Goal: Find specific page/section: Find specific page/section

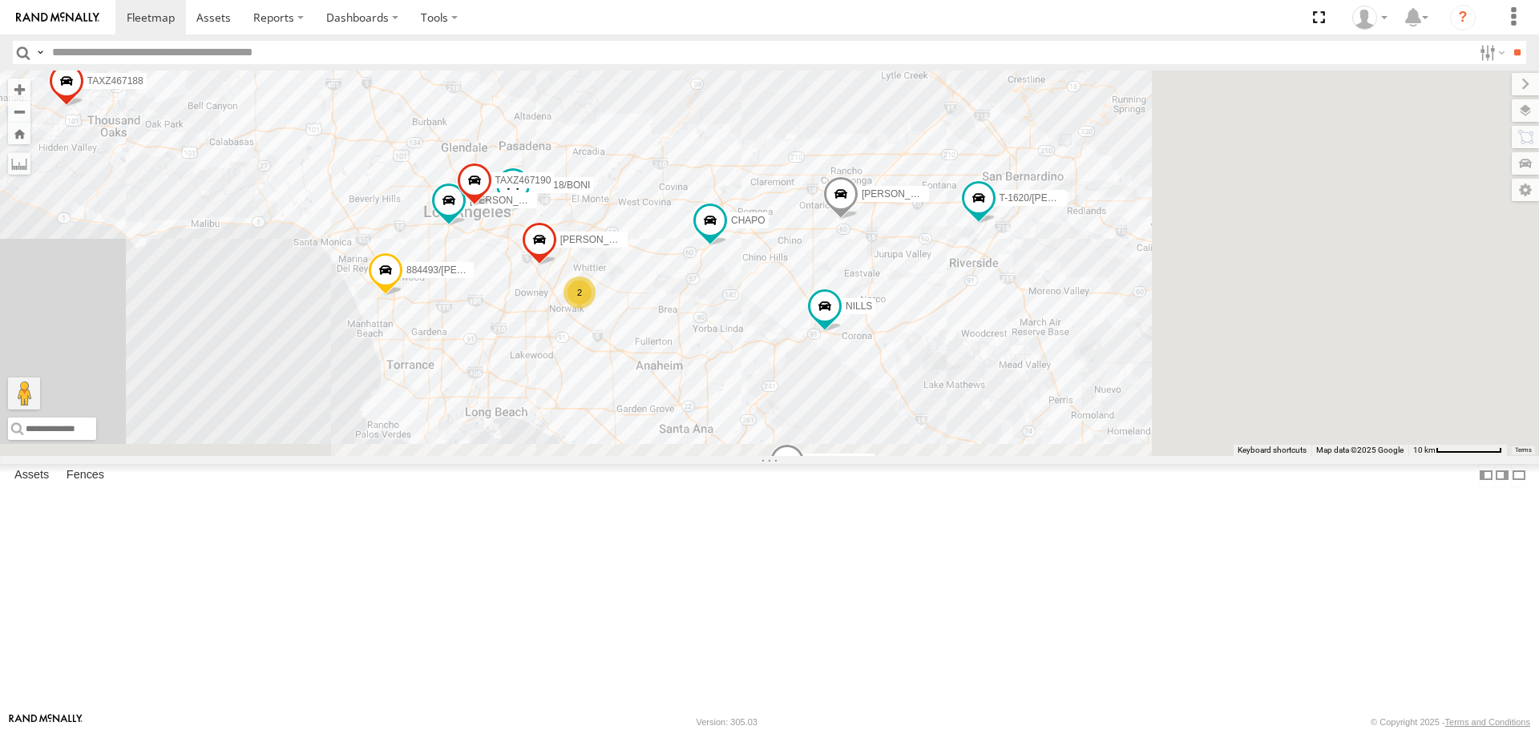
drag, startPoint x: 1223, startPoint y: 419, endPoint x: 954, endPoint y: 143, distance: 385.3
click at [954, 143] on div "TAXZ467188 884493/[PERSON_NAME] SLXB196826 [PERSON_NAME] [PERSON_NAME] T-1632 […" at bounding box center [769, 263] width 1539 height 385
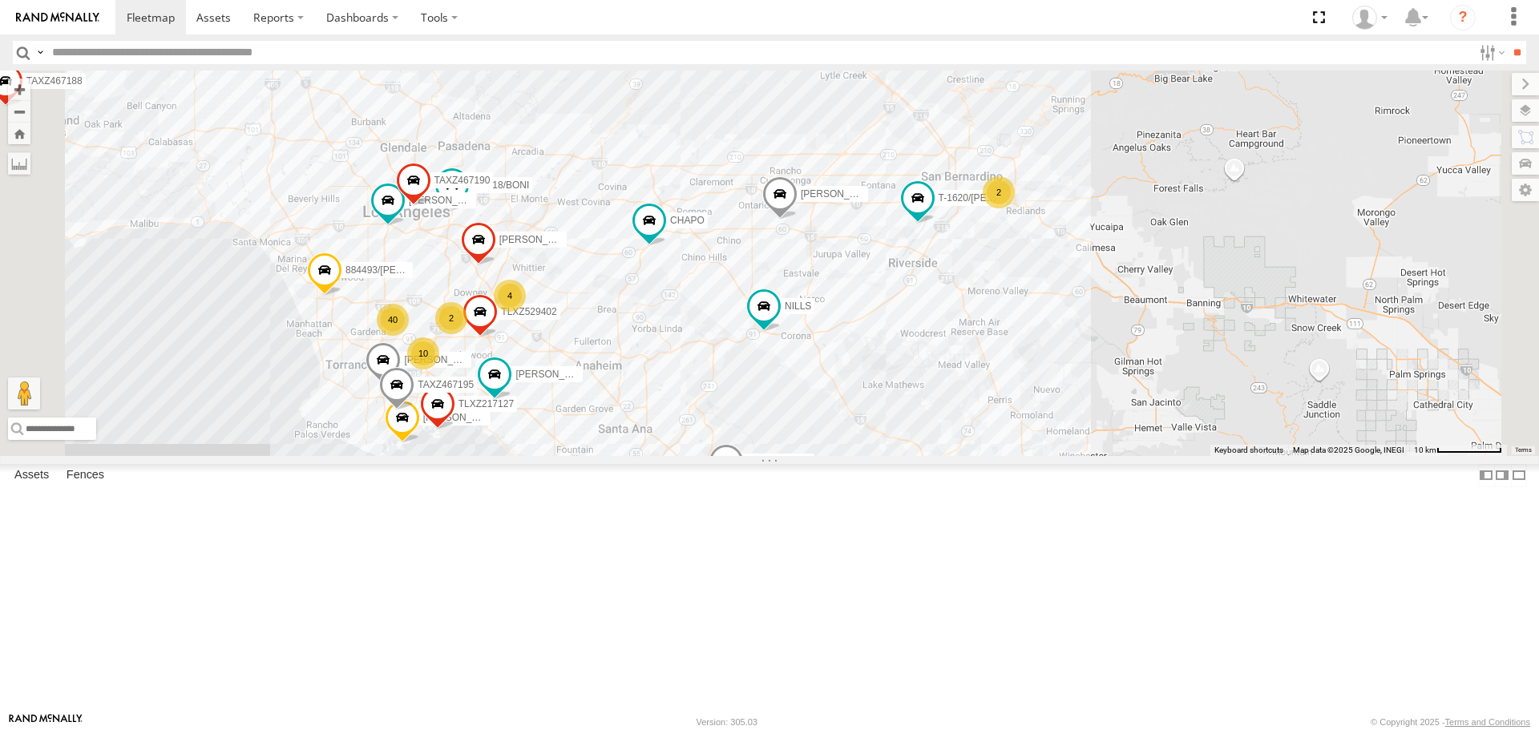
drag, startPoint x: 696, startPoint y: 481, endPoint x: 822, endPoint y: 444, distance: 131.1
click at [822, 444] on div "TAXZ467188 884493/[PERSON_NAME] SLXB196826 [PERSON_NAME] [PERSON_NAME] T-1632 […" at bounding box center [769, 263] width 1539 height 385
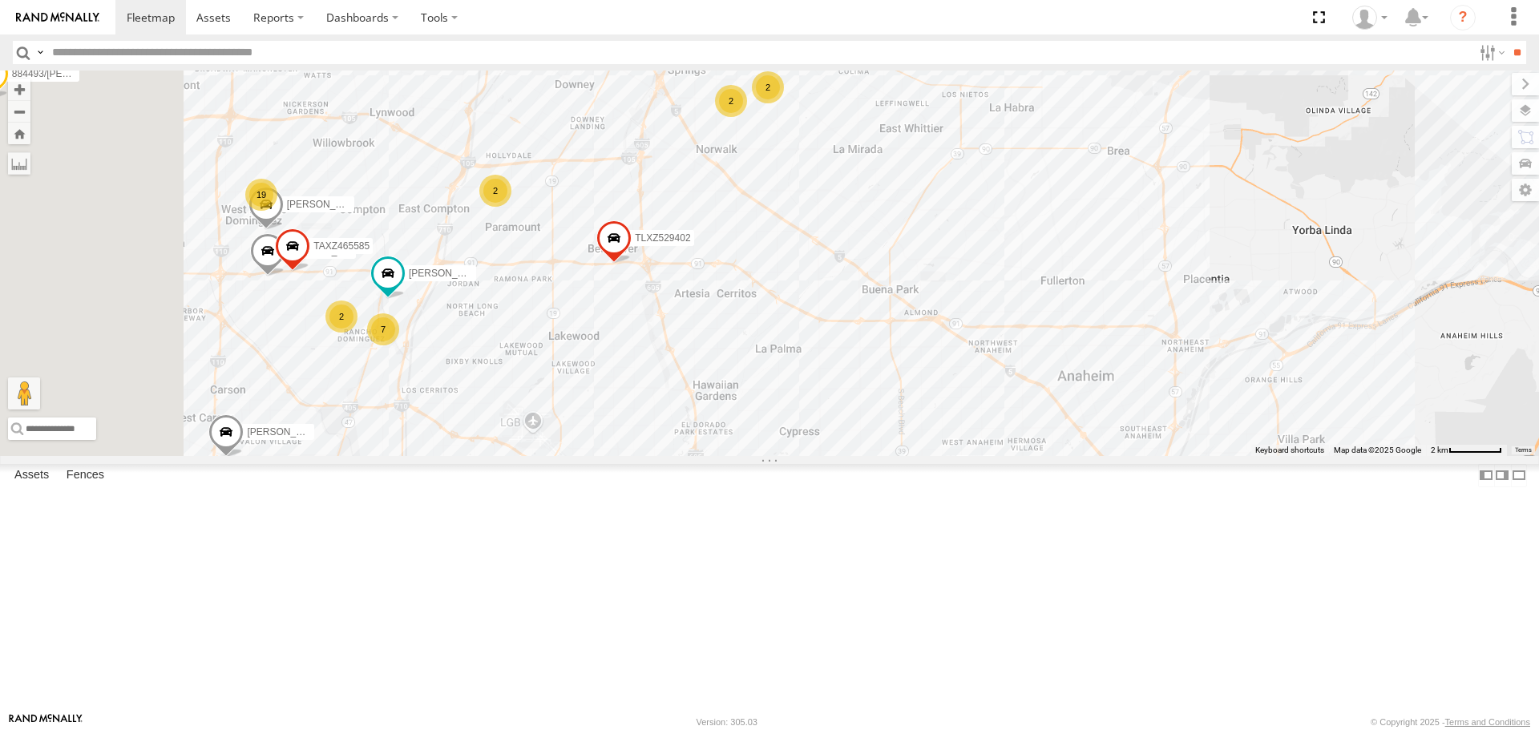
drag, startPoint x: 458, startPoint y: 443, endPoint x: 541, endPoint y: 402, distance: 92.8
click at [541, 402] on div "TAXZ467188 884493/[PERSON_NAME] SLXB196826 [PERSON_NAME] [PERSON_NAME] T-1632 […" at bounding box center [769, 263] width 1539 height 385
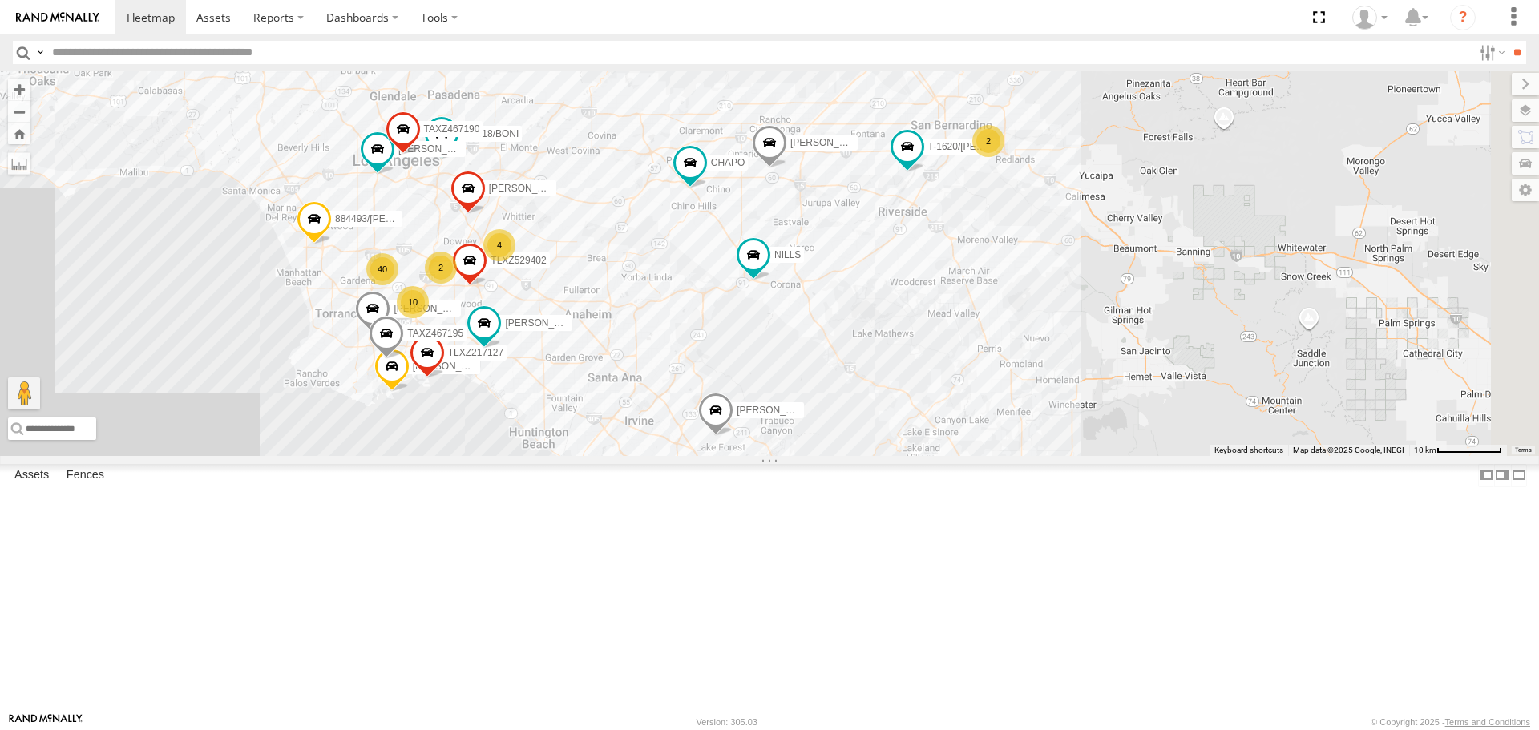
drag, startPoint x: 1095, startPoint y: 398, endPoint x: 909, endPoint y: 397, distance: 185.9
click at [909, 397] on div "TAXZ467188 884493/[PERSON_NAME] SLXB196826 [PERSON_NAME] [PERSON_NAME] T-1632 […" at bounding box center [769, 263] width 1539 height 385
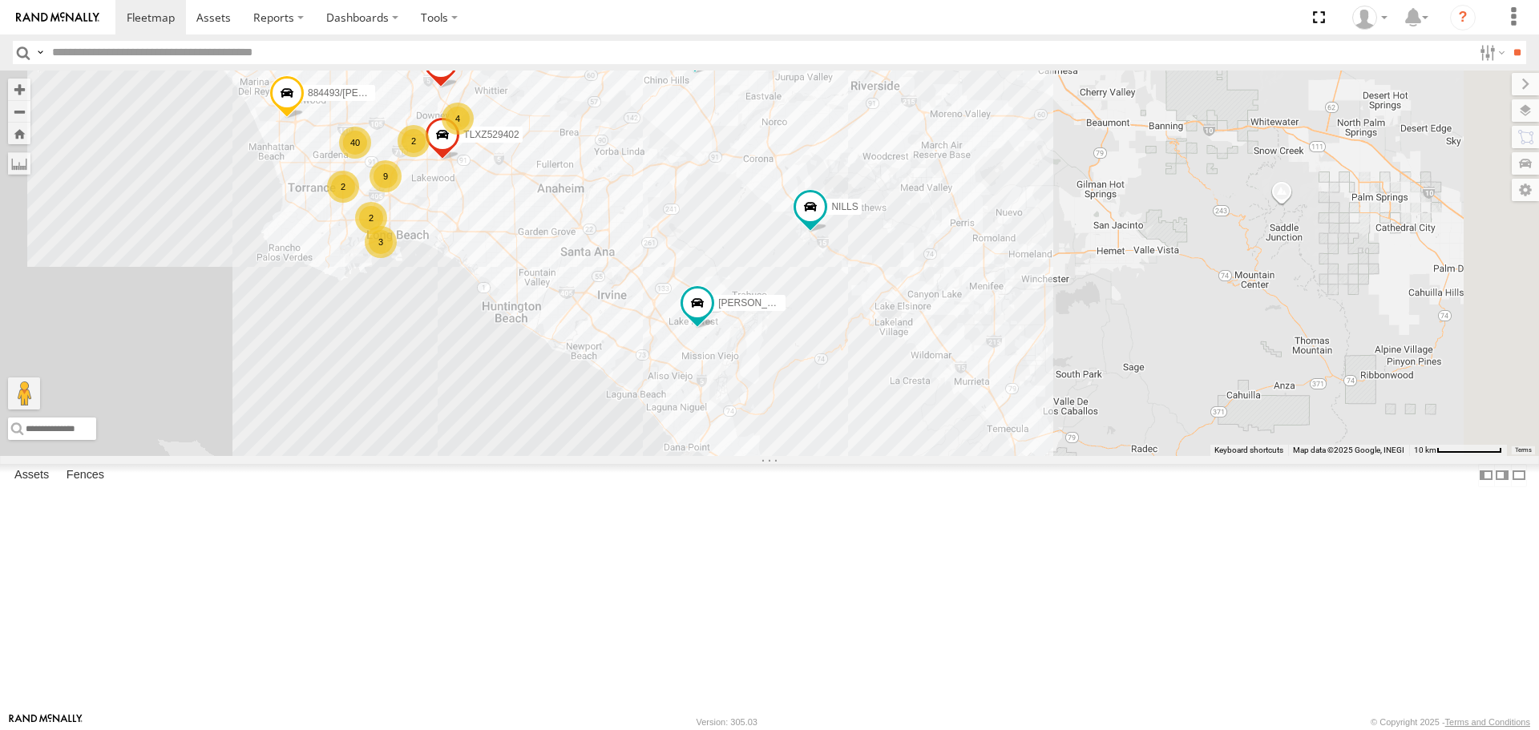
drag, startPoint x: 1086, startPoint y: 467, endPoint x: 885, endPoint y: 324, distance: 247.0
click at [885, 324] on div "TAXZ467188 884493/[PERSON_NAME]-1620/[PERSON_NAME] SLXB196826 [PERSON_NAME] [PE…" at bounding box center [769, 263] width 1539 height 385
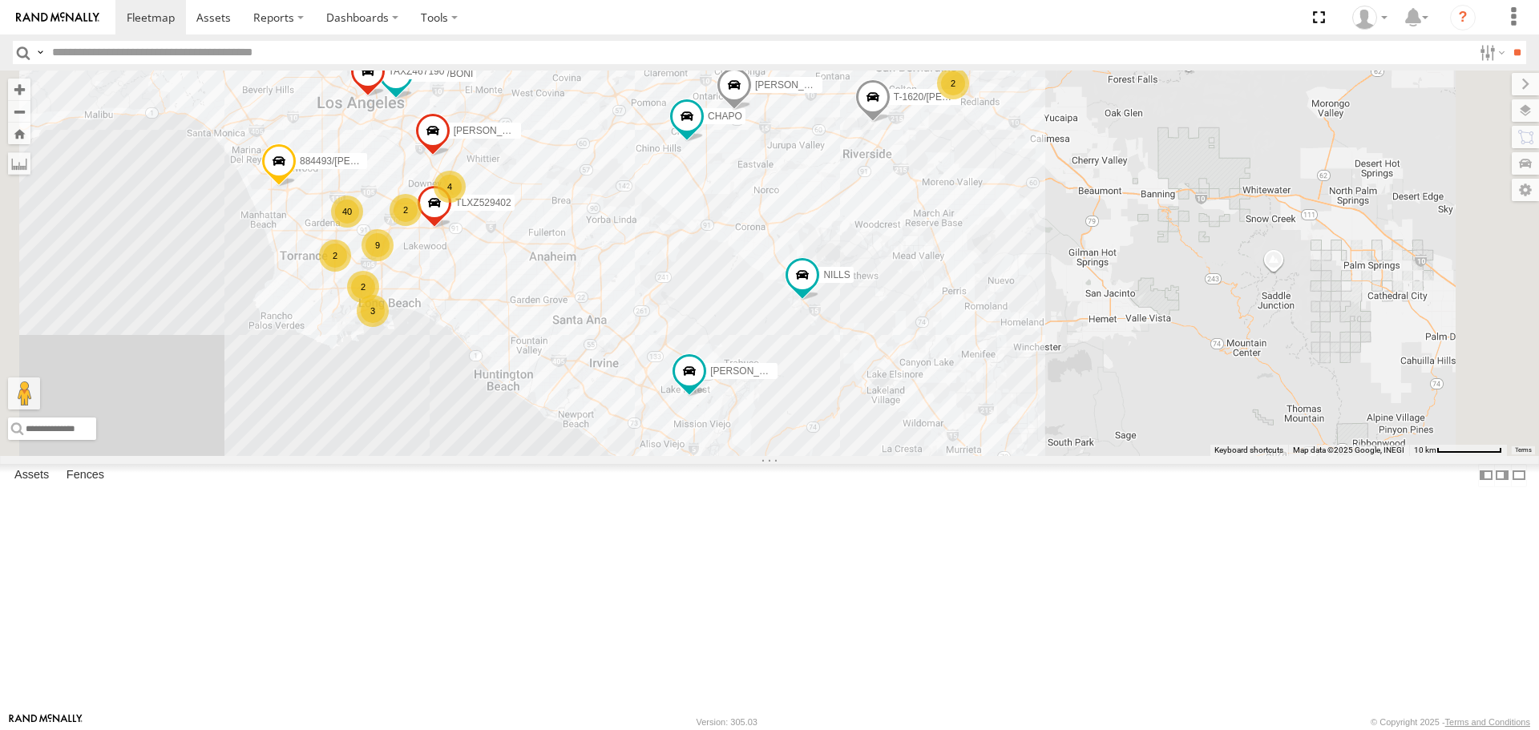
drag, startPoint x: 959, startPoint y: 385, endPoint x: 964, endPoint y: 423, distance: 38.0
click at [964, 423] on div "TAXZ467188 884493/[PERSON_NAME]-1620/[PERSON_NAME] SLXB196826 [PERSON_NAME] [PE…" at bounding box center [769, 263] width 1539 height 385
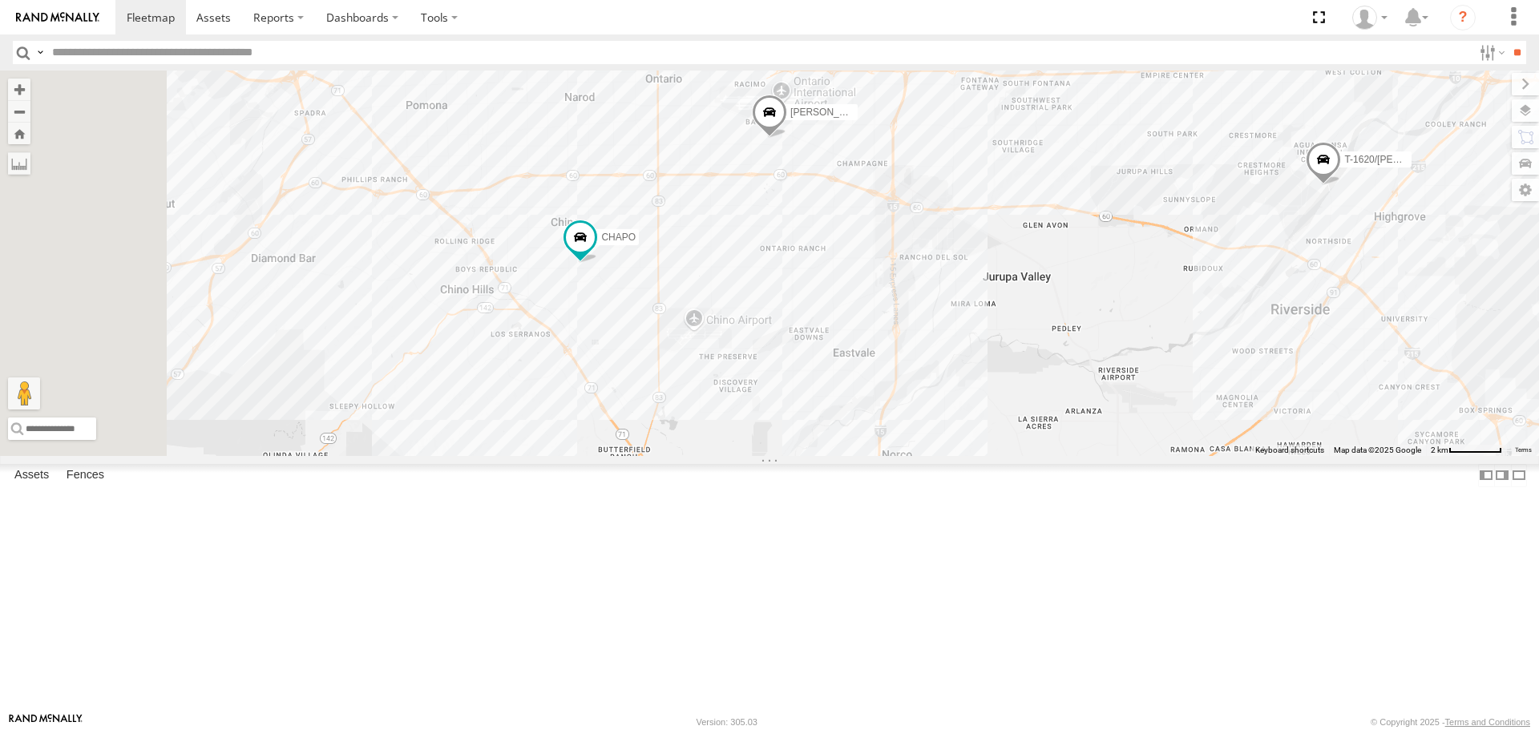
drag, startPoint x: 724, startPoint y: 283, endPoint x: 1146, endPoint y: 316, distance: 422.8
click at [1146, 316] on div "TAXZ467188 884493/[PERSON_NAME]-1620/[PERSON_NAME] SLXB196826 [PERSON_NAME] [PE…" at bounding box center [769, 263] width 1539 height 385
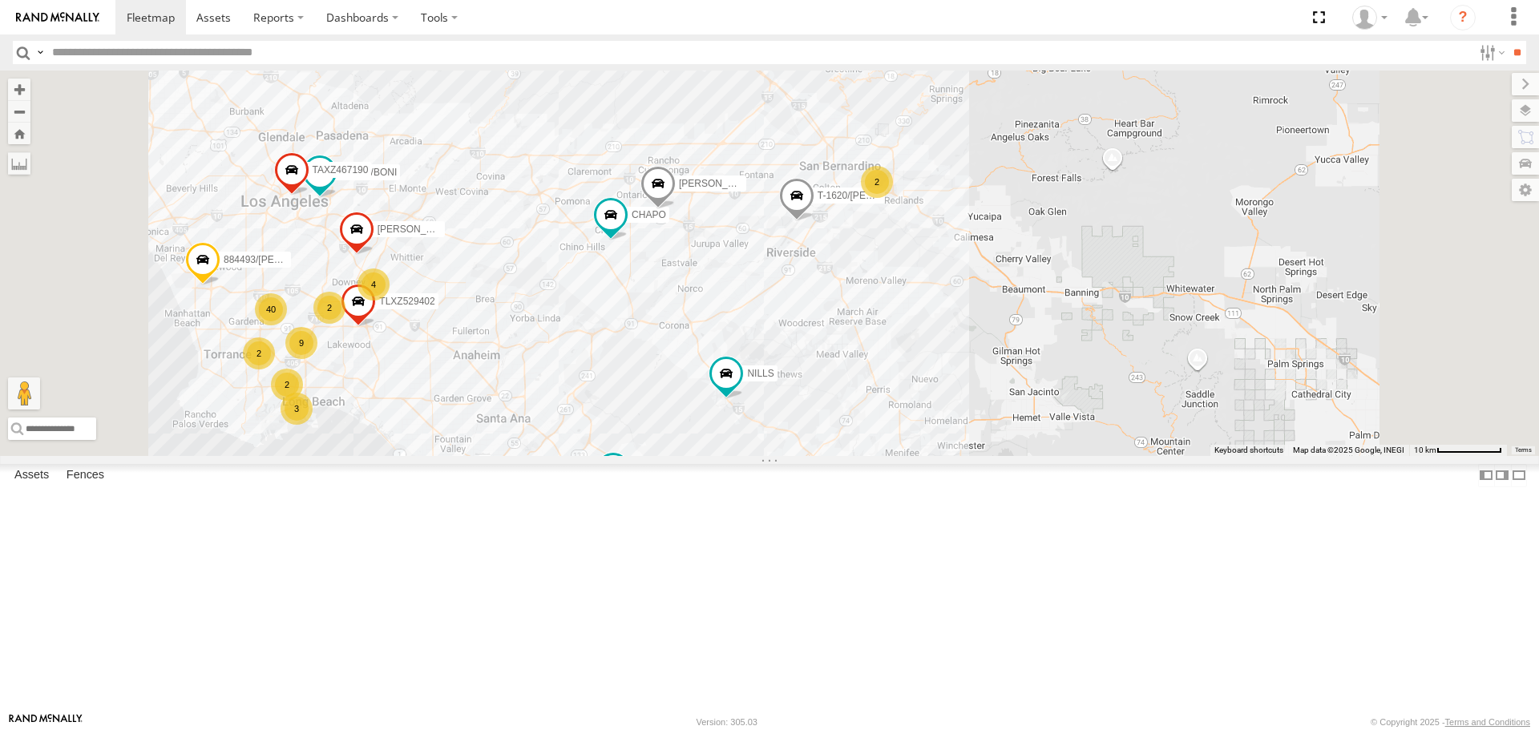
drag, startPoint x: 736, startPoint y: 378, endPoint x: 847, endPoint y: 292, distance: 141.1
click at [847, 292] on div "TAXZ467188 884493/[PERSON_NAME]-1620/[PERSON_NAME] SLXB196826 [PERSON_NAME] [PE…" at bounding box center [769, 263] width 1539 height 385
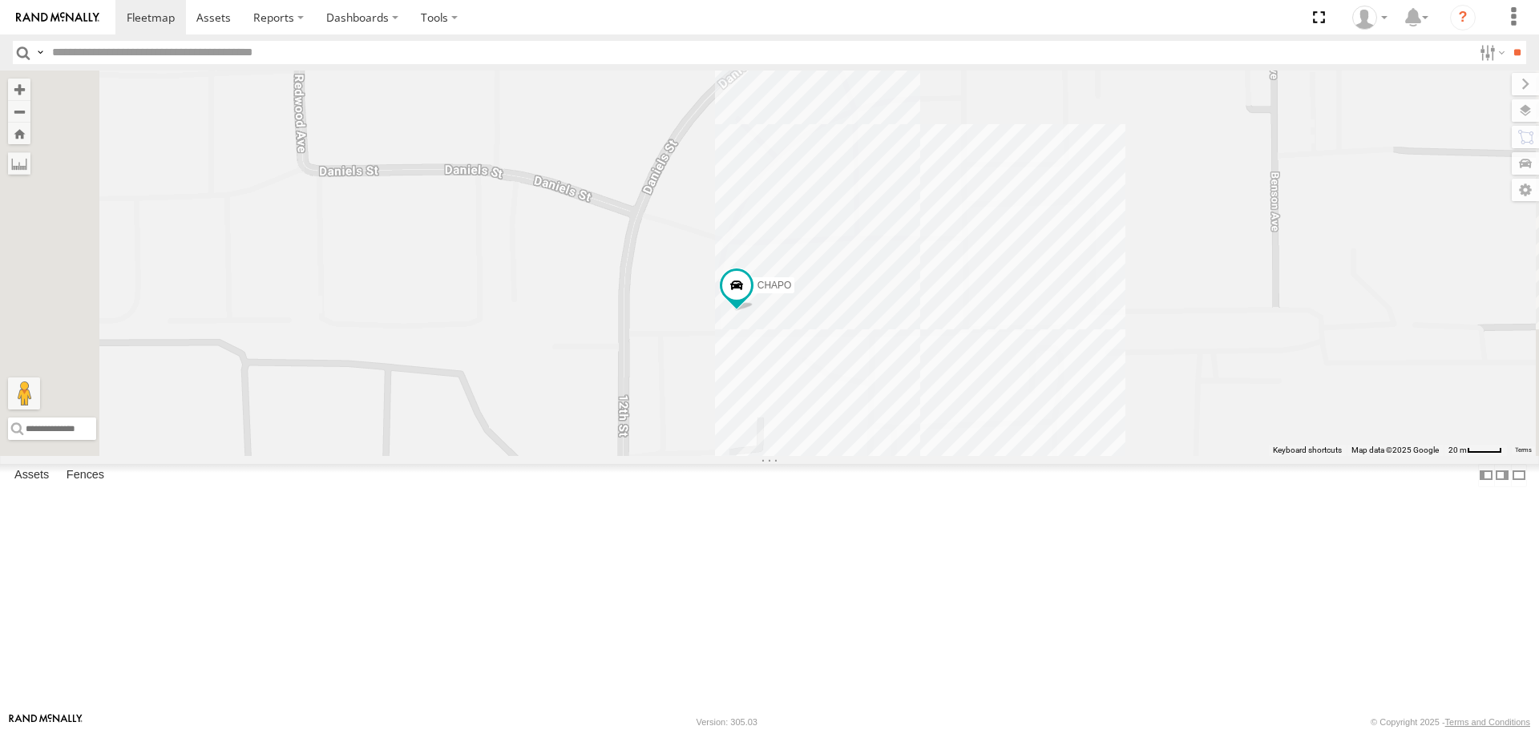
click at [1109, 455] on div "884493/[PERSON_NAME] [PERSON_NAME] TAXZ467188 SLXB196826 [PERSON_NAME]-1632 [PE…" at bounding box center [769, 263] width 1539 height 385
click at [1007, 212] on div "884493/[PERSON_NAME] [PERSON_NAME] TAXZ467188 SLXB196826 [PERSON_NAME]-1632 [PE…" at bounding box center [769, 263] width 1539 height 385
click at [1151, 455] on div "884493/[PERSON_NAME] [PERSON_NAME] TAXZ467188 SLXB196826 [PERSON_NAME]-1632 [PE…" at bounding box center [769, 263] width 1539 height 385
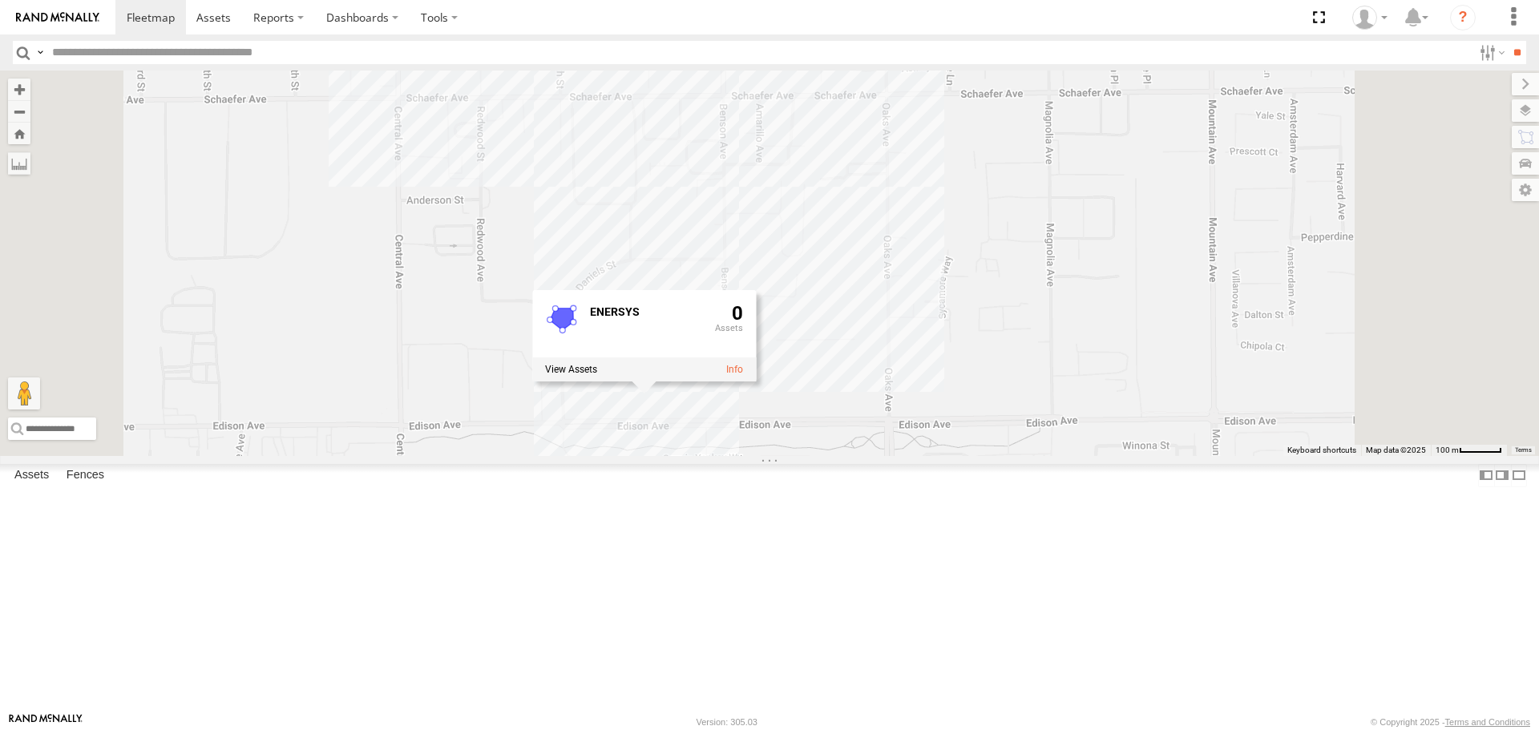
click at [783, 294] on div "884493/[PERSON_NAME] [PERSON_NAME] TAXZ467188 SLXB196826 [PERSON_NAME]-1632 [PE…" at bounding box center [769, 263] width 1539 height 385
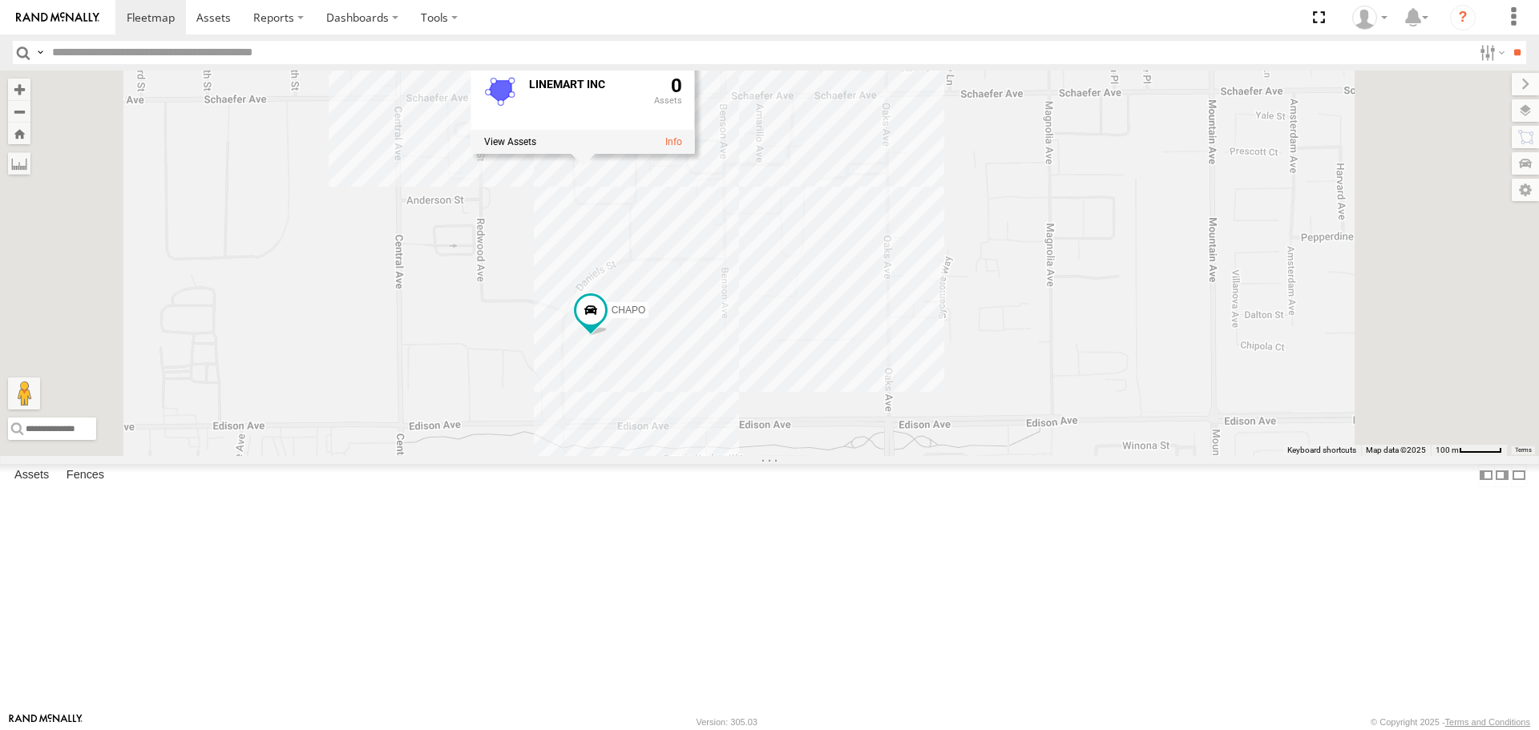
click at [731, 176] on div "884493/[PERSON_NAME] [PERSON_NAME] TAXZ467188 SLXB196826 [PERSON_NAME]-1632 [PE…" at bounding box center [769, 263] width 1539 height 385
click at [950, 258] on div "884493/[PERSON_NAME] [PERSON_NAME] TAXZ467188 SLXB196826 [PERSON_NAME]-1632 [PE…" at bounding box center [769, 263] width 1539 height 385
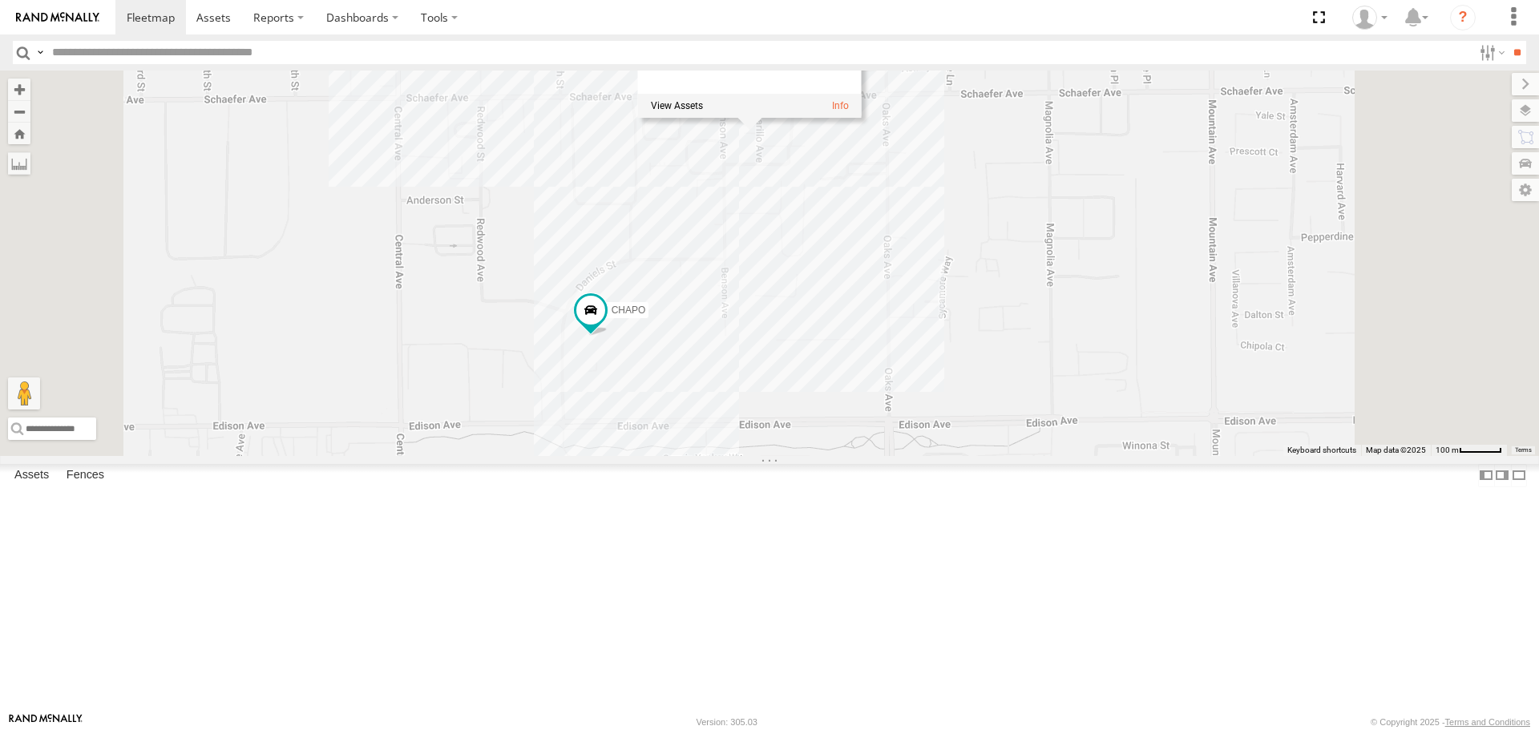
click at [1042, 409] on div "884493/[PERSON_NAME] [PERSON_NAME] TAXZ467188 SLXB196826 [PERSON_NAME] T-1632 […" at bounding box center [769, 263] width 1539 height 385
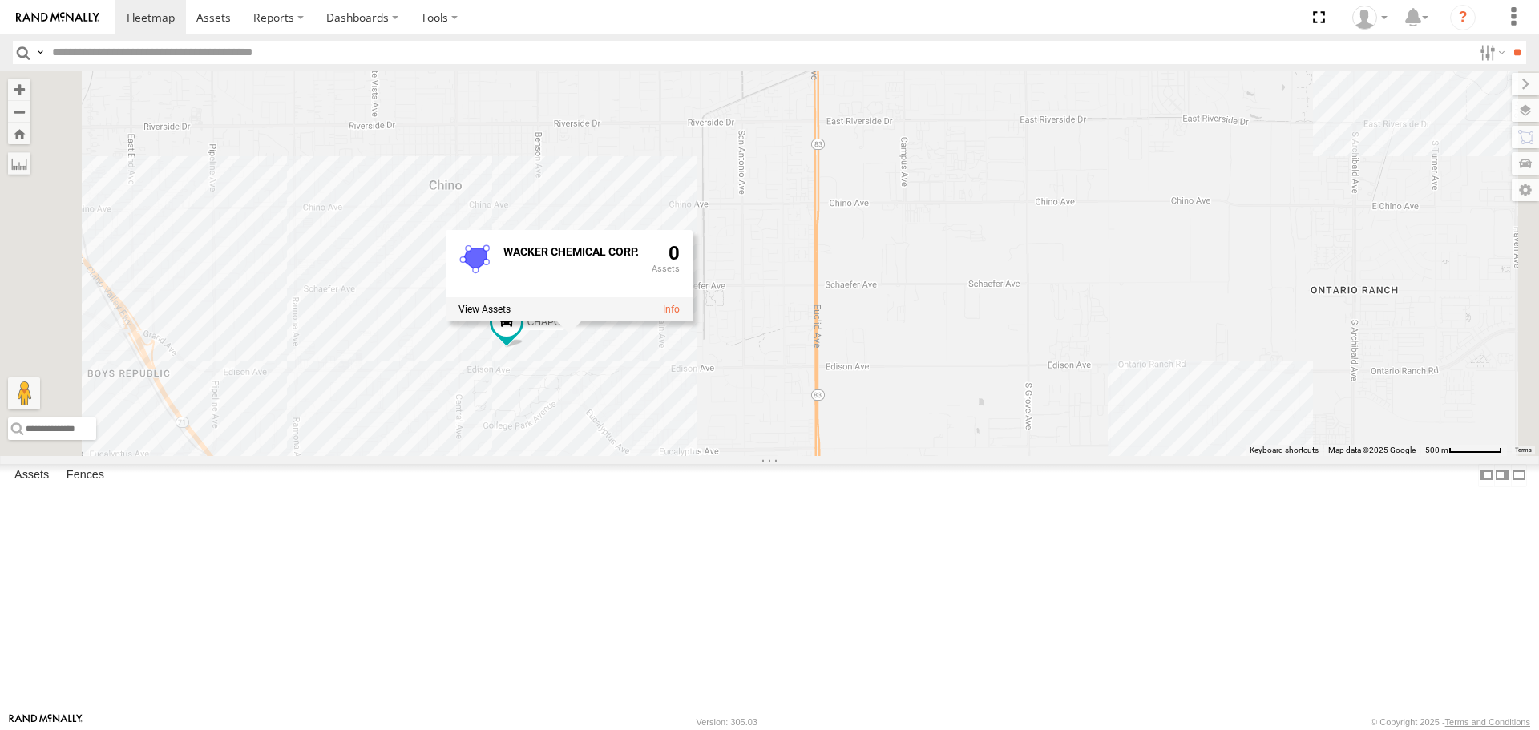
click at [672, 455] on div "884493/[PERSON_NAME] [PERSON_NAME] TAXZ467188 SLXB196826 [PERSON_NAME]-1632 [PE…" at bounding box center [769, 263] width 1539 height 385
